Goal: Task Accomplishment & Management: Use online tool/utility

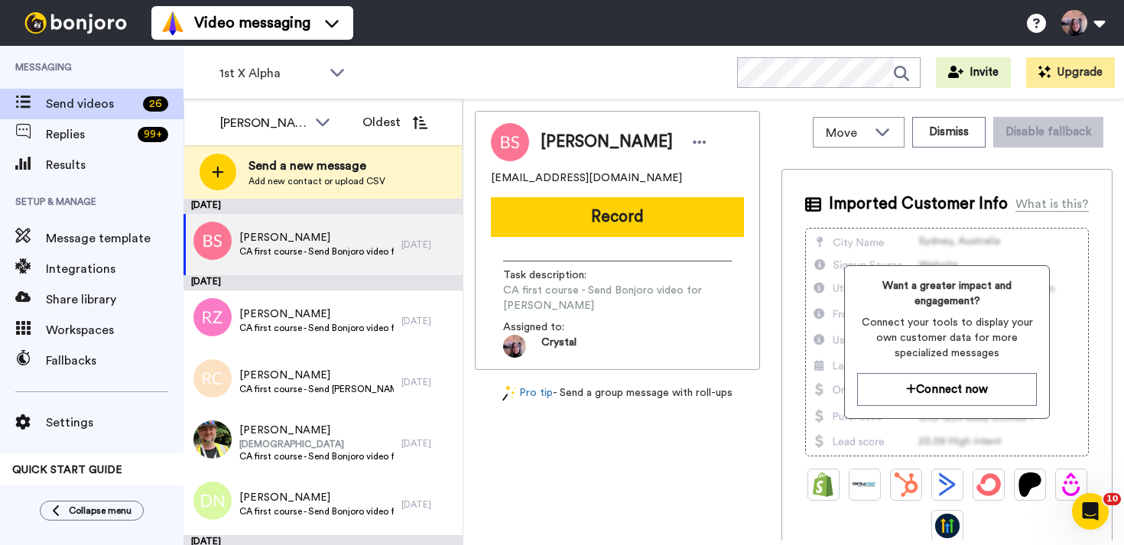
drag, startPoint x: 542, startPoint y: 142, endPoint x: 657, endPoint y: 145, distance: 114.7
click at [661, 144] on div "Brianne Springer" at bounding box center [625, 142] width 170 height 23
copy span "Brianne Springer"
click at [949, 136] on button "Dismiss" at bounding box center [948, 132] width 73 height 31
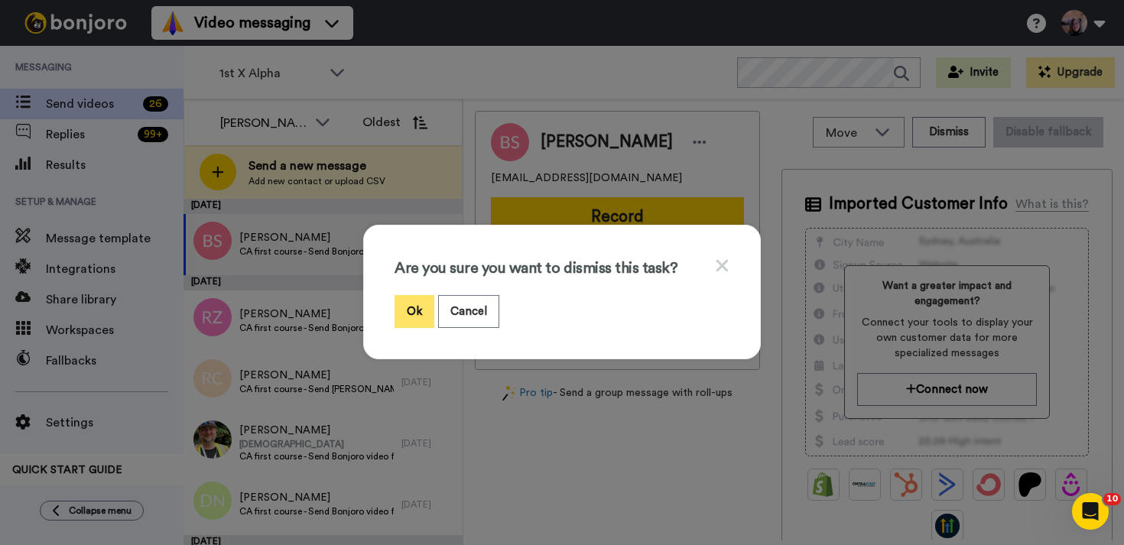
click at [415, 310] on button "Ok" at bounding box center [414, 311] width 40 height 33
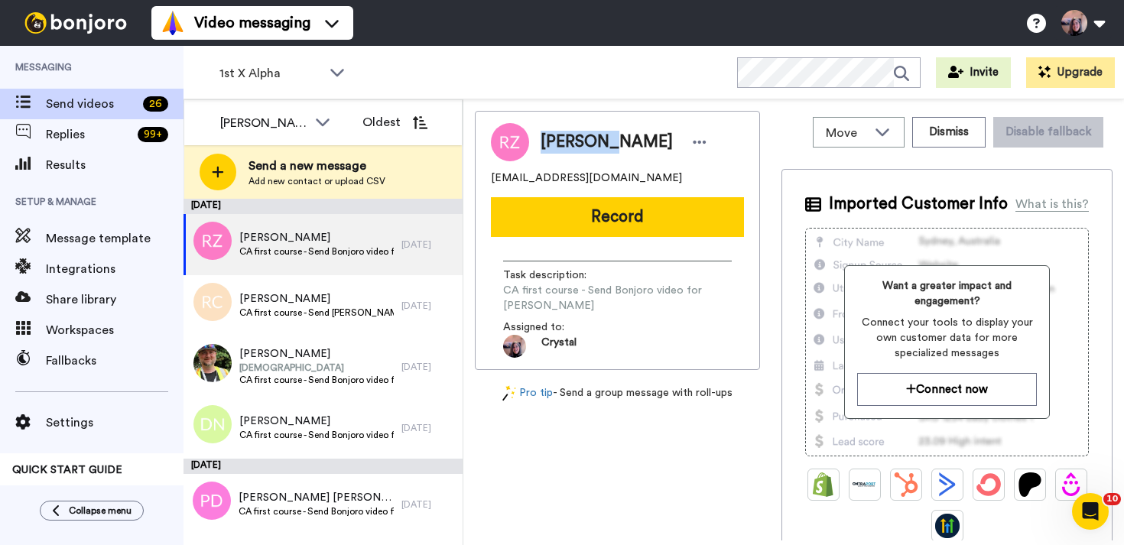
drag, startPoint x: 541, startPoint y: 140, endPoint x: 604, endPoint y: 144, distance: 62.8
click at [606, 143] on span "Roy Zach" at bounding box center [606, 142] width 132 height 23
copy span "Roy Zach"
click at [959, 135] on button "Dismiss" at bounding box center [948, 132] width 73 height 31
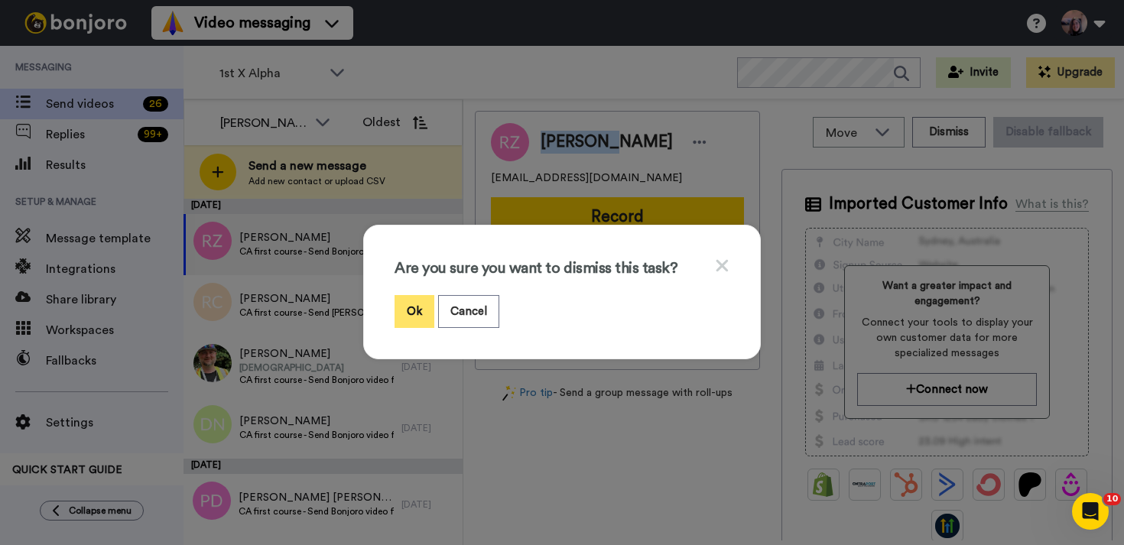
click at [416, 304] on button "Ok" at bounding box center [414, 311] width 40 height 33
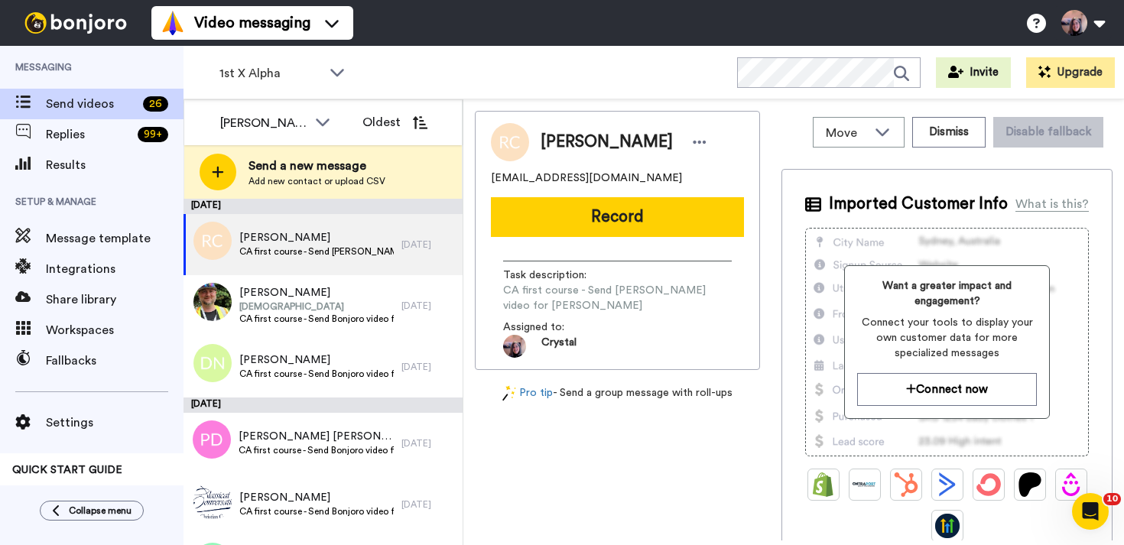
drag, startPoint x: 542, startPoint y: 141, endPoint x: 670, endPoint y: 142, distance: 127.7
click at [670, 142] on span "Rebecca Coleman" at bounding box center [606, 142] width 132 height 23
copy span "Rebecca Coleman"
click at [947, 127] on button "Dismiss" at bounding box center [948, 132] width 73 height 31
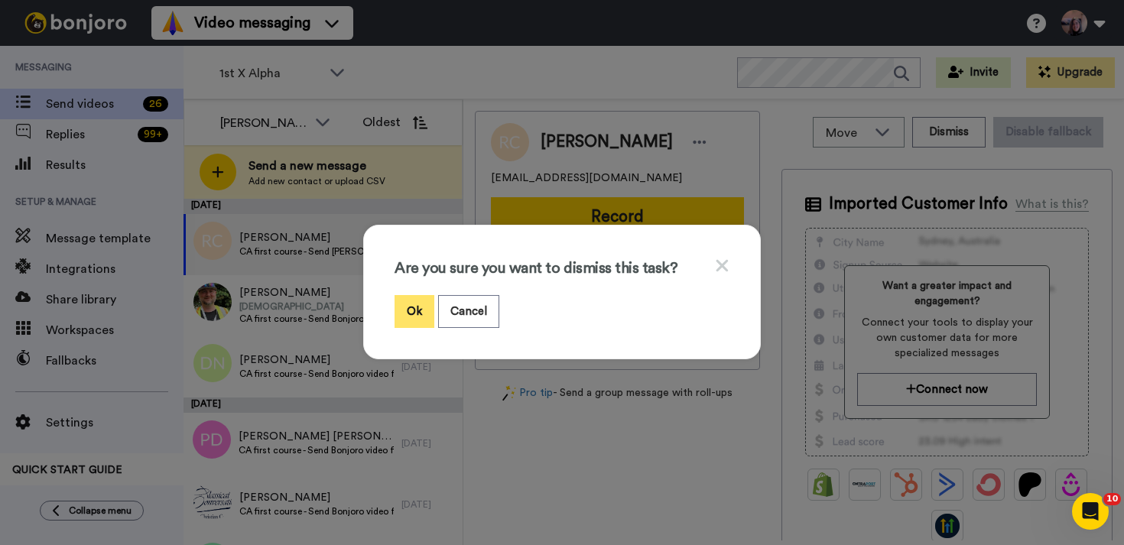
click at [419, 305] on button "Ok" at bounding box center [414, 311] width 40 height 33
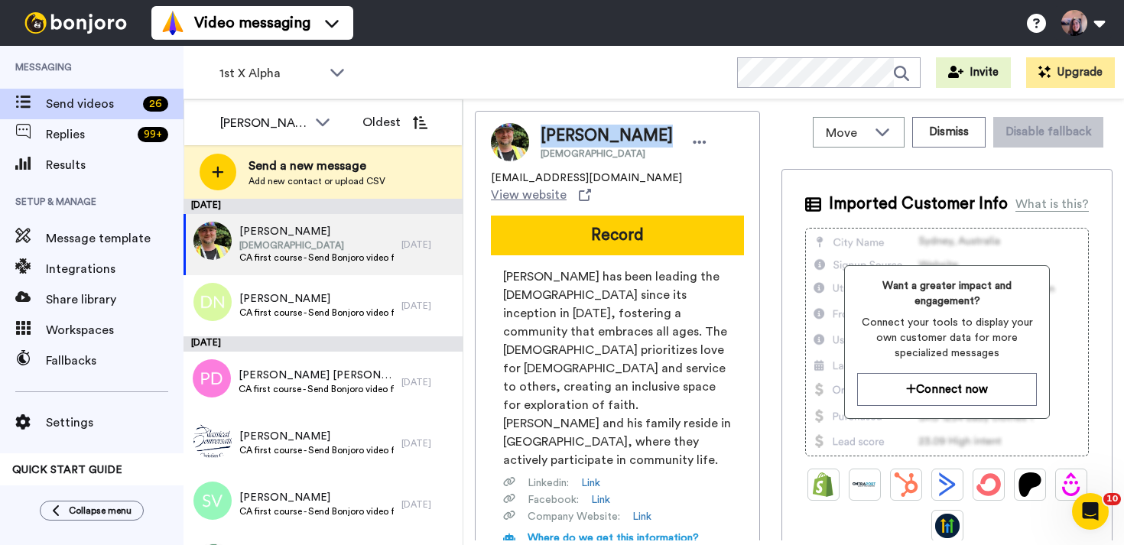
drag, startPoint x: 541, startPoint y: 135, endPoint x: 647, endPoint y: 141, distance: 106.4
click at [647, 141] on div "Aaron Gerrard Pastor" at bounding box center [625, 142] width 170 height 35
copy span "Aaron Gerrard"
click at [962, 128] on button "Dismiss" at bounding box center [948, 132] width 73 height 31
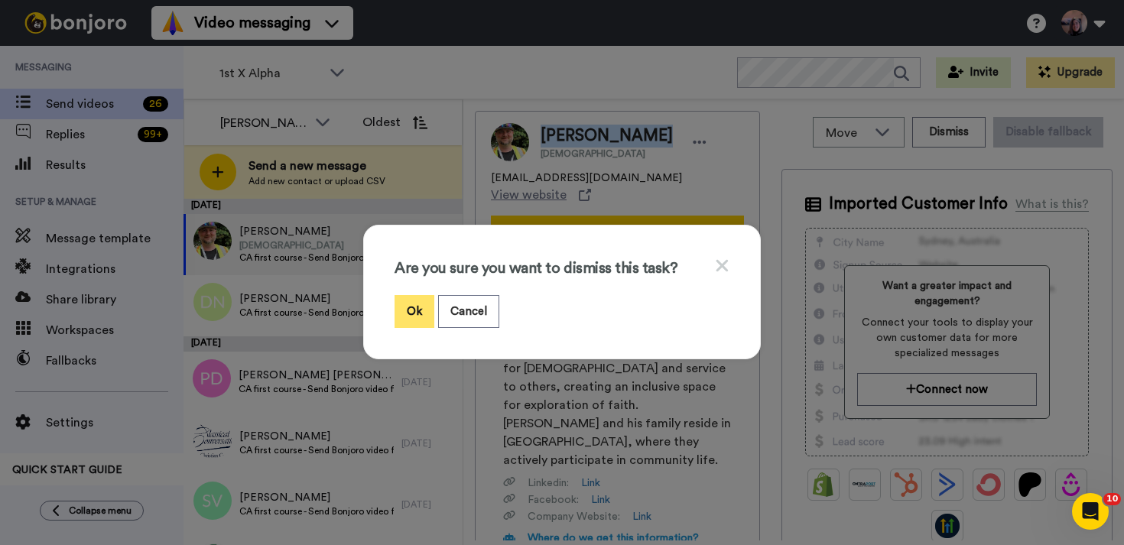
click at [410, 314] on button "Ok" at bounding box center [414, 311] width 40 height 33
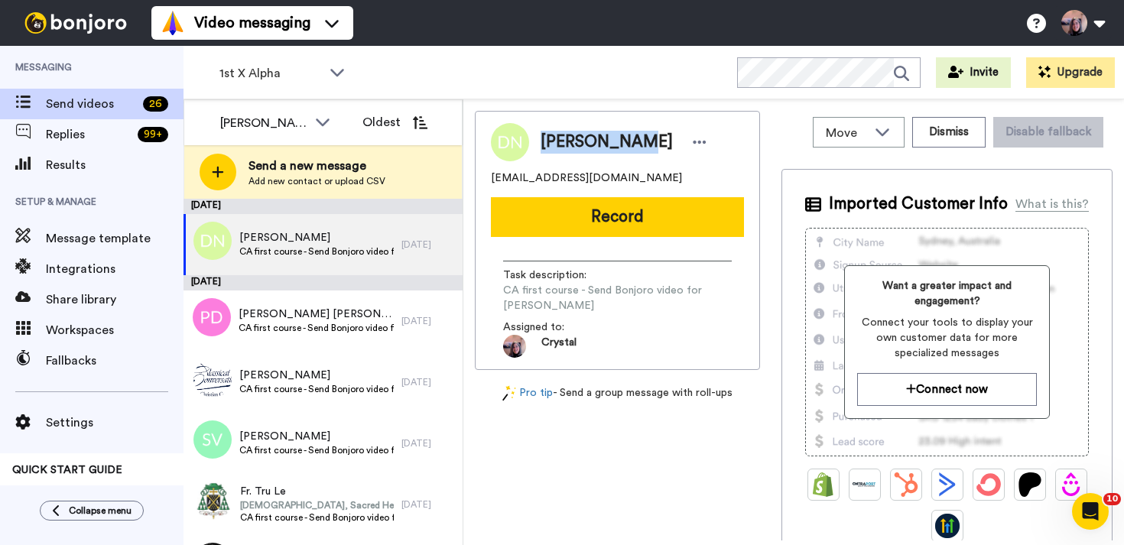
drag, startPoint x: 541, startPoint y: 142, endPoint x: 631, endPoint y: 144, distance: 89.5
click at [631, 144] on div "[PERSON_NAME]" at bounding box center [625, 142] width 170 height 23
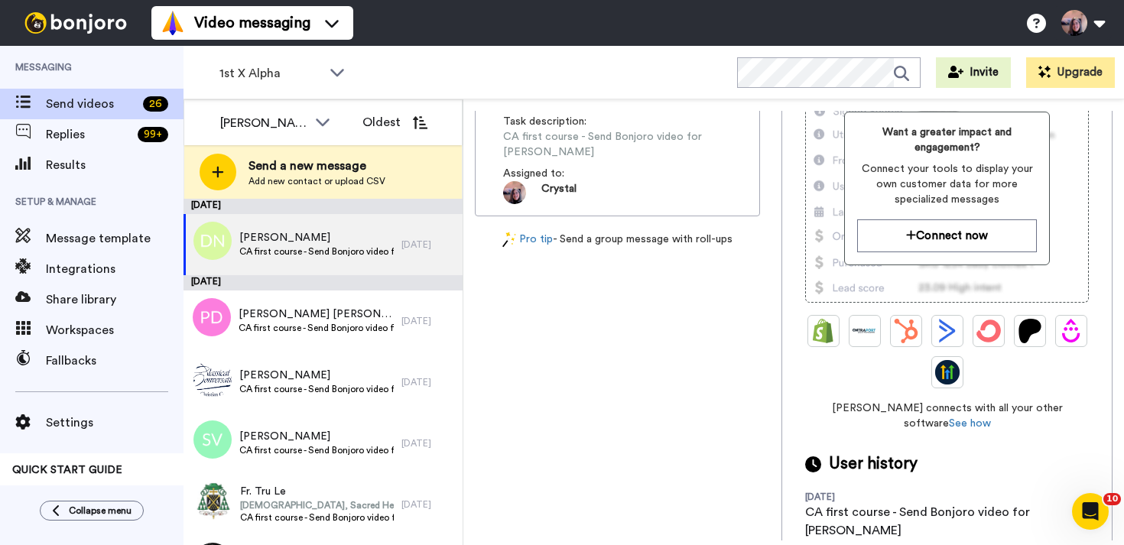
scroll to position [161, 0]
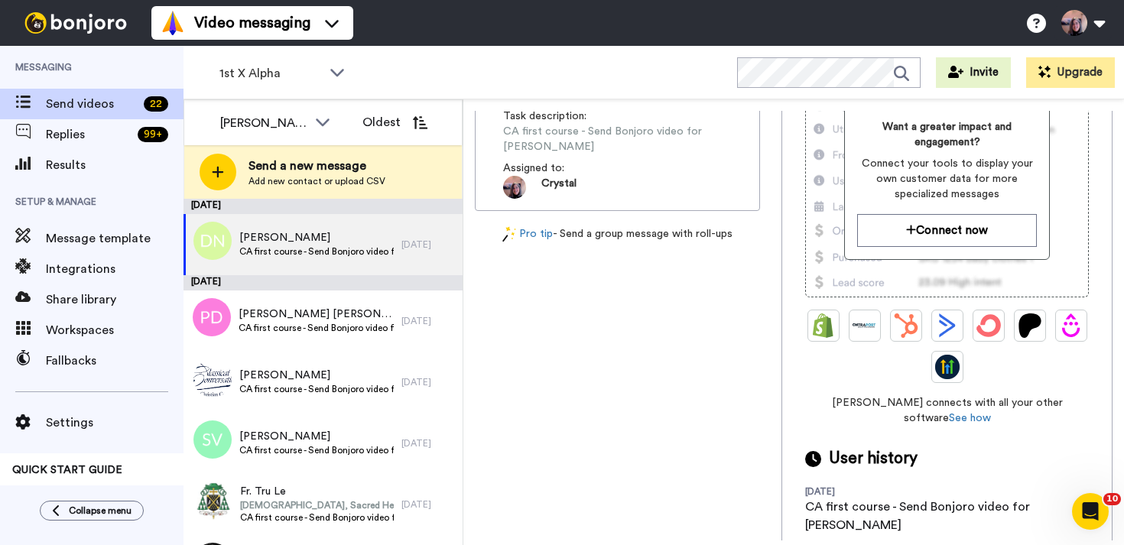
click at [605, 277] on div "Denise Naus nausd77@gmail.com Record Task description : CA first course - Send …" at bounding box center [617, 167] width 285 height 430
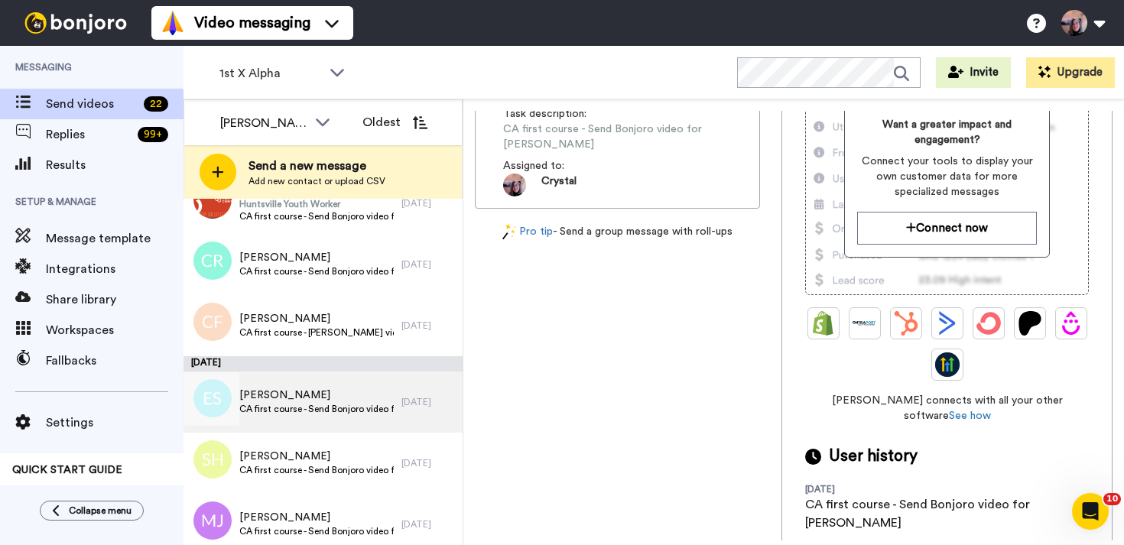
scroll to position [1106, 0]
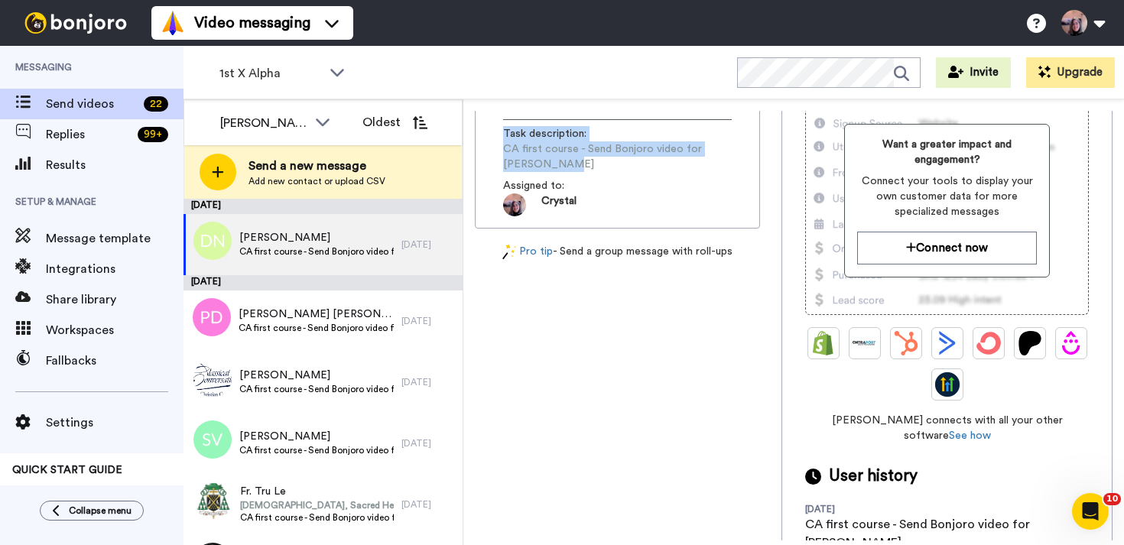
scroll to position [161, 0]
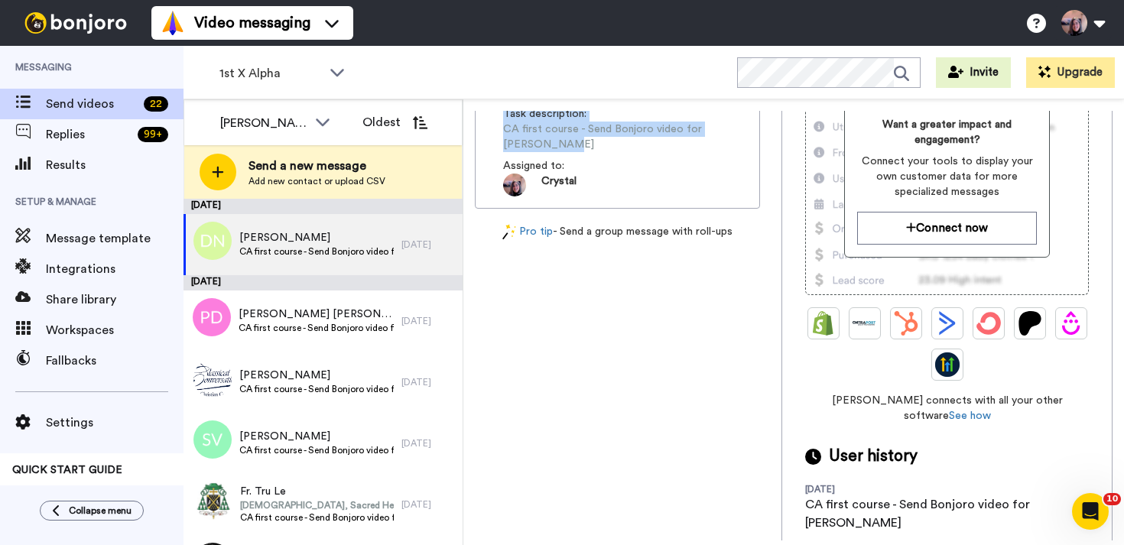
drag, startPoint x: 543, startPoint y: 141, endPoint x: 627, endPoint y: 140, distance: 84.1
click at [628, 140] on div "[PERSON_NAME] [EMAIL_ADDRESS][DOMAIN_NAME] Record Task description : CA first c…" at bounding box center [617, 79] width 285 height 259
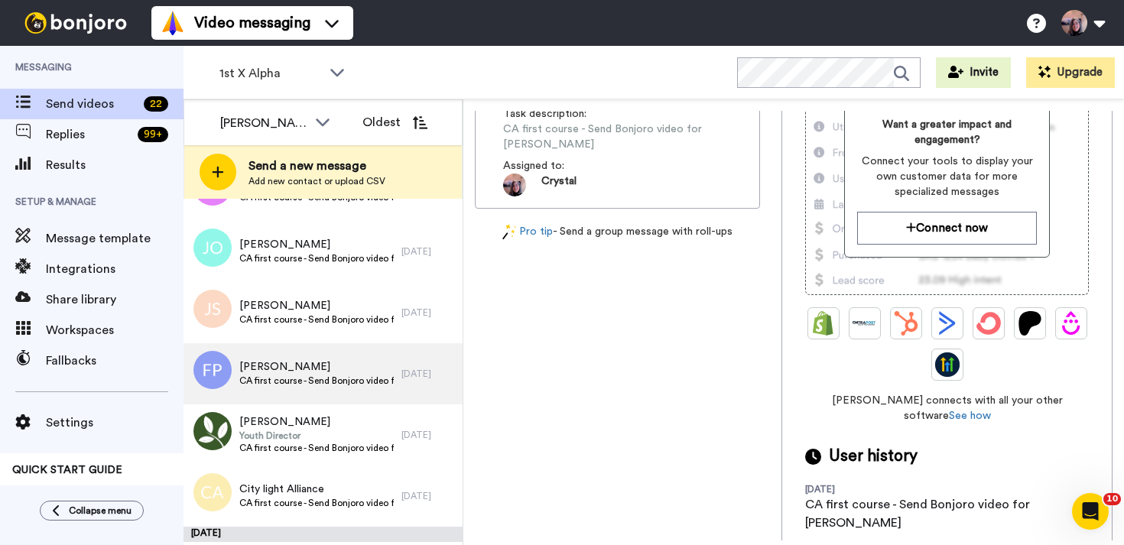
click at [326, 232] on div "[DATE] [PERSON_NAME] CA first course - Send Bonjoro video for [PERSON_NAME] [DA…" at bounding box center [322, 473] width 279 height 1452
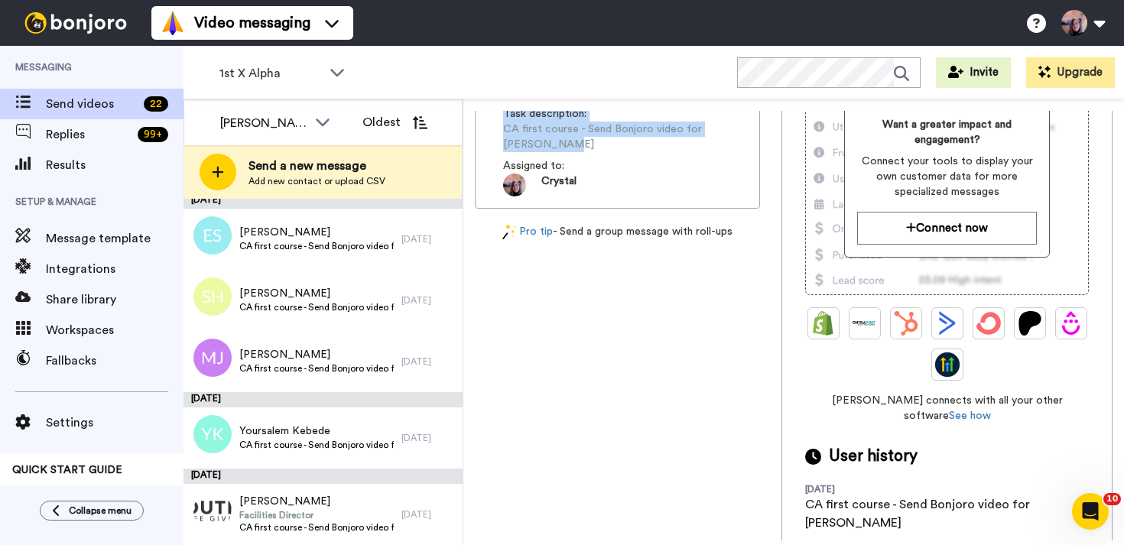
drag, startPoint x: 630, startPoint y: 143, endPoint x: 621, endPoint y: 147, distance: 9.2
click at [618, 143] on div "[PERSON_NAME] [EMAIL_ADDRESS][DOMAIN_NAME] Record Task description : CA first c…" at bounding box center [617, 79] width 285 height 259
click at [635, 158] on div "Assigned to: Crystal" at bounding box center [617, 177] width 229 height 38
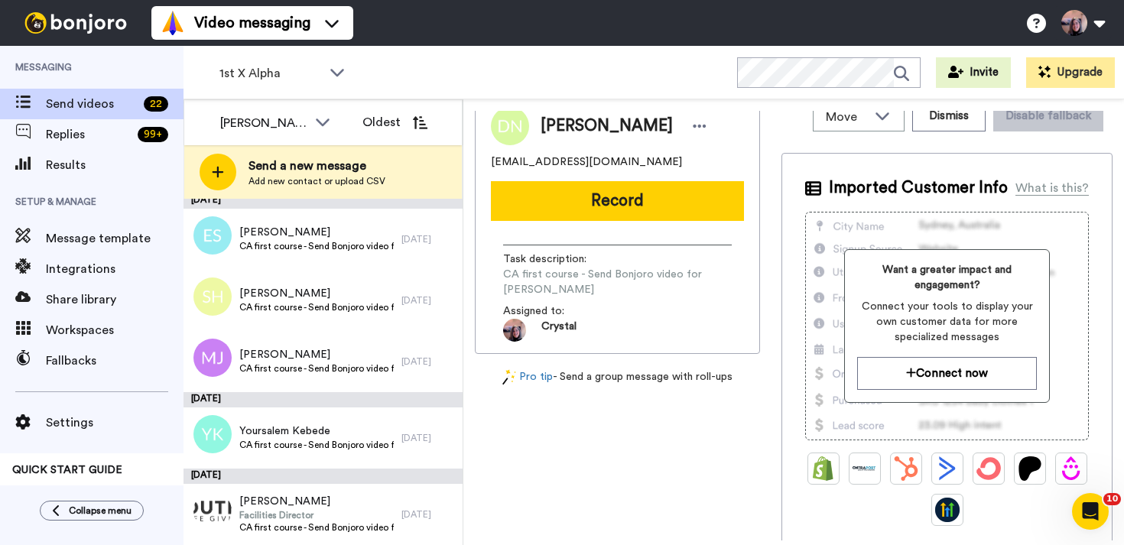
scroll to position [0, 0]
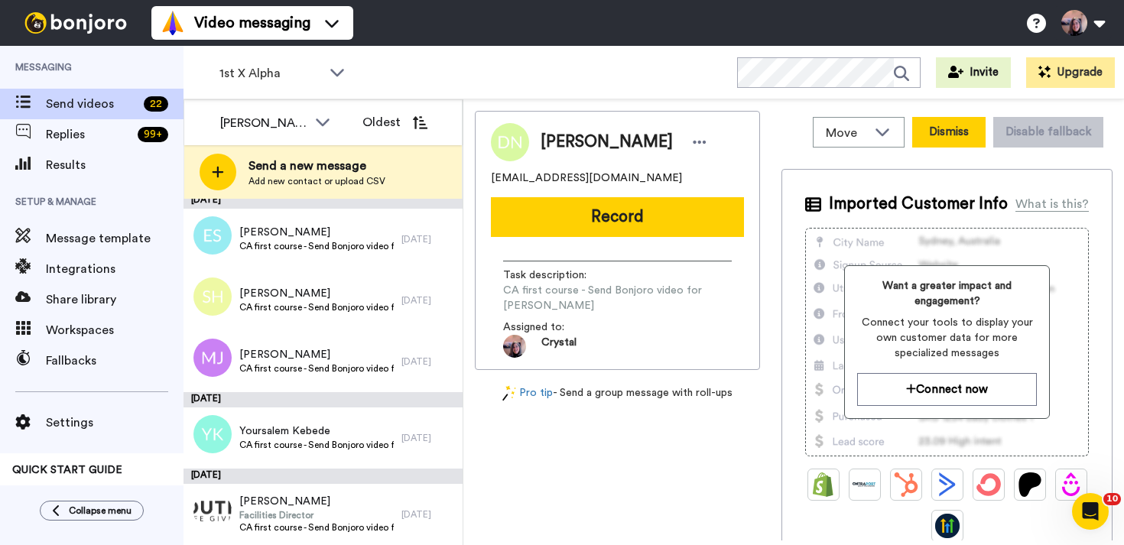
click at [950, 138] on button "Dismiss" at bounding box center [948, 132] width 73 height 31
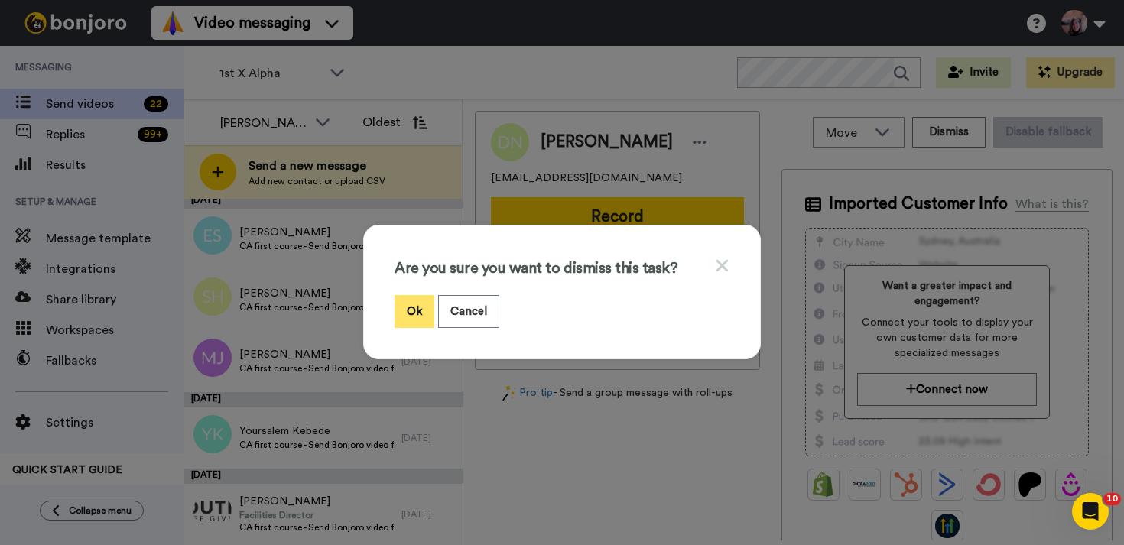
click at [419, 312] on button "Ok" at bounding box center [414, 311] width 40 height 33
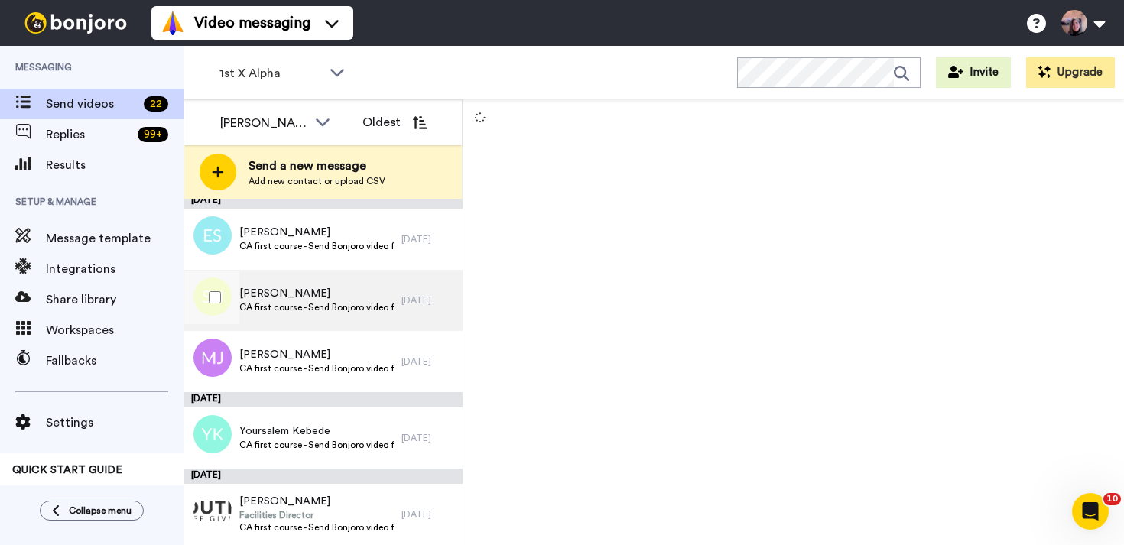
scroll to position [1030, 0]
